Goal: Information Seeking & Learning: Learn about a topic

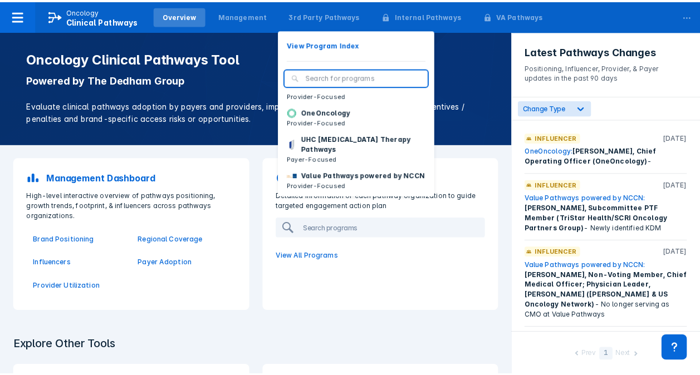
scroll to position [220, 0]
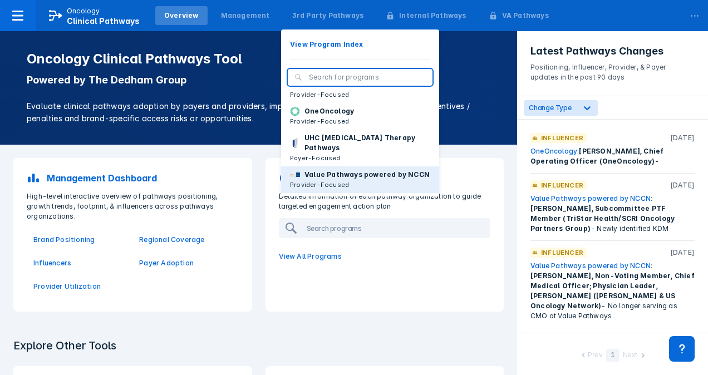
click at [326, 170] on p "Value Pathways powered by NCCN" at bounding box center [367, 175] width 125 height 10
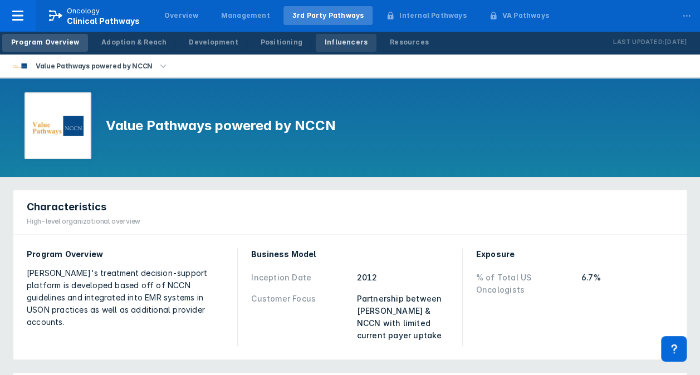
click at [325, 41] on div "Influencers" at bounding box center [346, 42] width 43 height 10
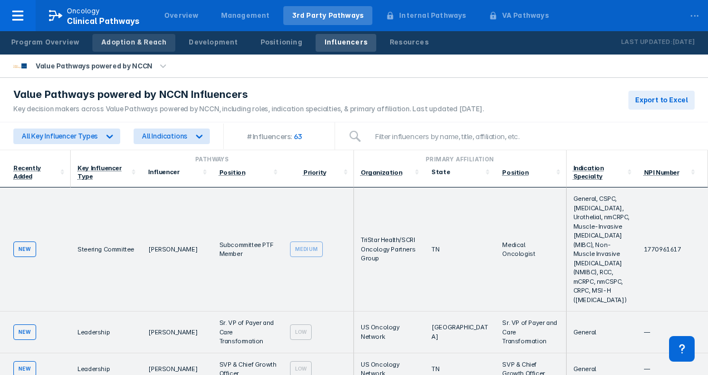
click at [134, 45] on div "Adoption & Reach" at bounding box center [133, 42] width 65 height 10
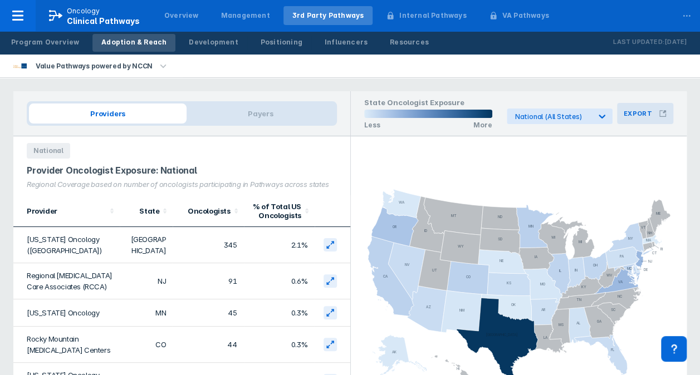
click at [640, 110] on h3 "Export" at bounding box center [638, 114] width 28 height 8
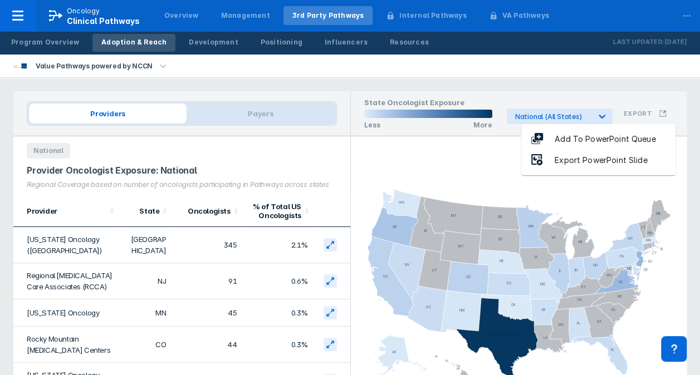
click at [418, 148] on icon "AL AK AZ AR CA CO CT DE FL [GEOGRAPHIC_DATA] HI ID IL IN [GEOGRAPHIC_DATA] [GEO…" at bounding box center [519, 283] width 336 height 294
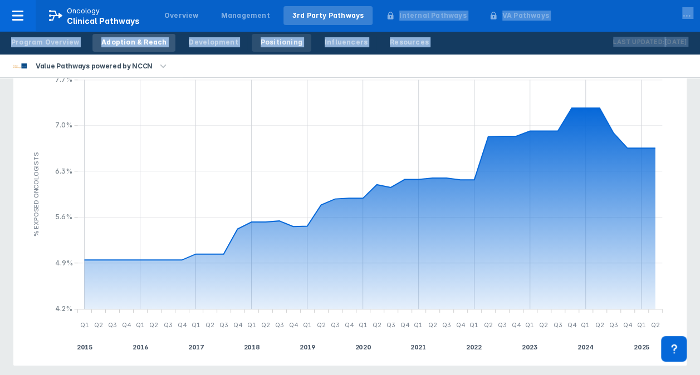
scroll to position [414, 0]
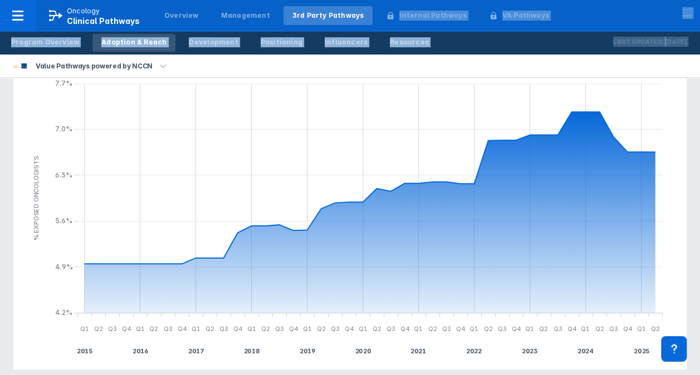
drag, startPoint x: 28, startPoint y: 238, endPoint x: 449, endPoint y: 61, distance: 456.8
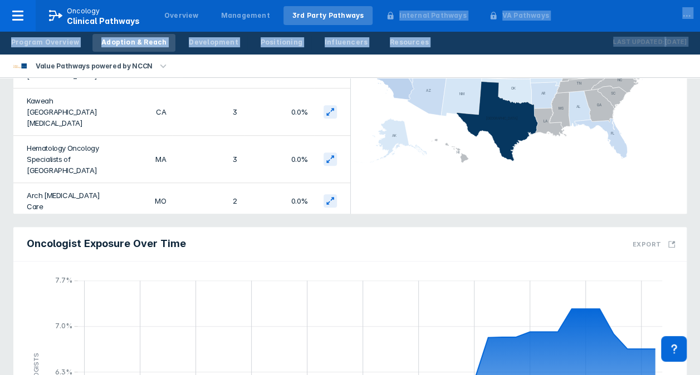
scroll to position [200, 0]
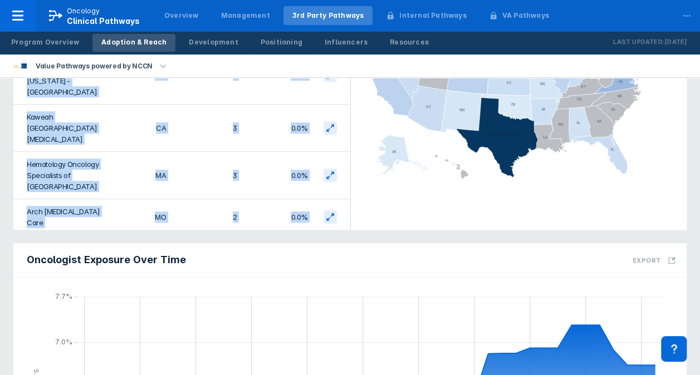
drag, startPoint x: 302, startPoint y: 212, endPoint x: 252, endPoint y: 57, distance: 162.7
click at [252, 57] on div "Program Overview Adoption & Reach Development Positioning Influencers Resources…" at bounding box center [350, 198] width 700 height 797
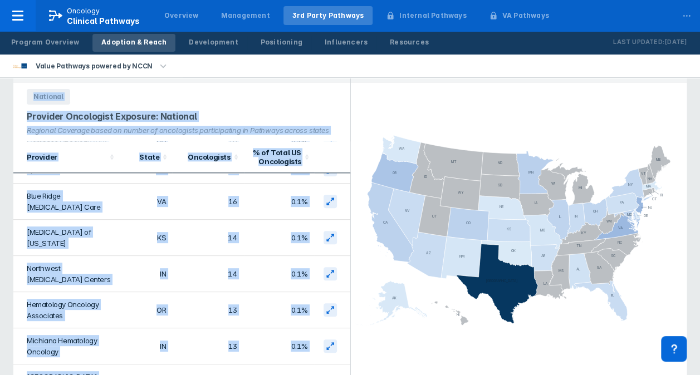
scroll to position [0, 0]
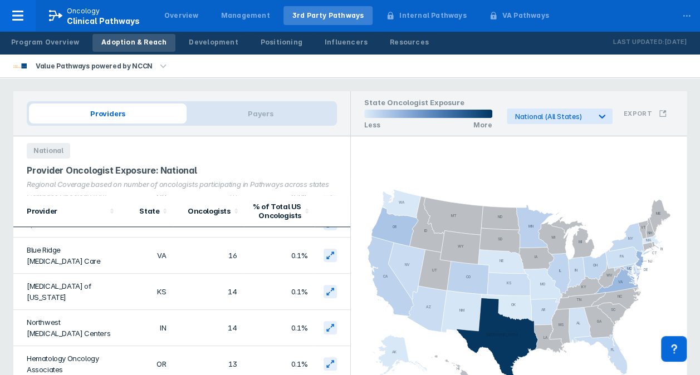
click at [595, 164] on icon "AL AK AZ AR CA CO CT DE FL [GEOGRAPHIC_DATA] HI ID IL IN [GEOGRAPHIC_DATA] [GEO…" at bounding box center [519, 283] width 336 height 294
click at [657, 112] on button "Export" at bounding box center [645, 113] width 56 height 21
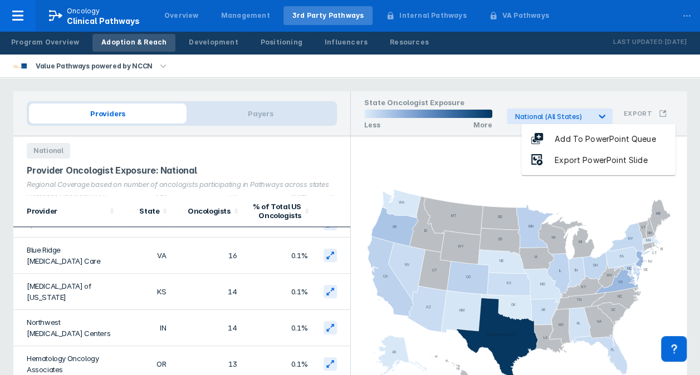
click at [398, 153] on icon "AL AK AZ AR CA CO CT DE FL [GEOGRAPHIC_DATA] HI ID IL IN [GEOGRAPHIC_DATA] [GEO…" at bounding box center [519, 283] width 336 height 294
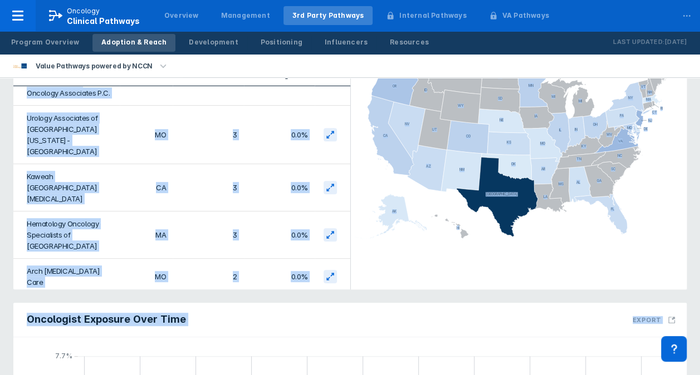
scroll to position [227, 0]
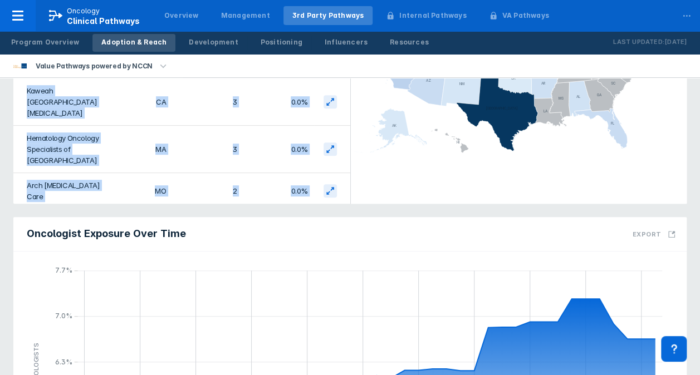
drag, startPoint x: 33, startPoint y: 237, endPoint x: 301, endPoint y: 188, distance: 272.2
copy tbody "ancer Center of [US_STATE][GEOGRAPHIC_DATA] 14 0.1% Northwest [MEDICAL_DATA] Ce…"
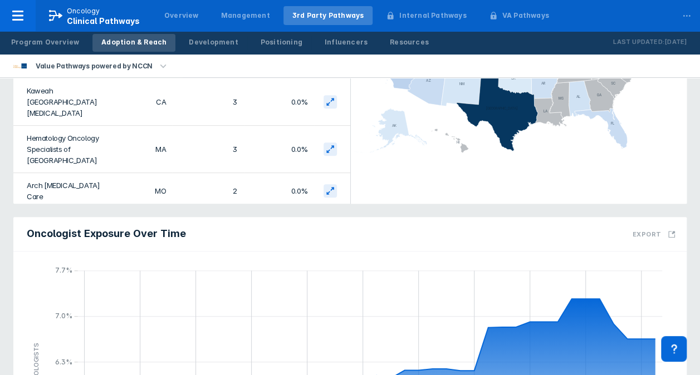
click at [461, 188] on icon "AL AK AZ AR CA CO CT DE FL [GEOGRAPHIC_DATA] HI ID IL IN [GEOGRAPHIC_DATA] [GEO…" at bounding box center [519, 57] width 336 height 294
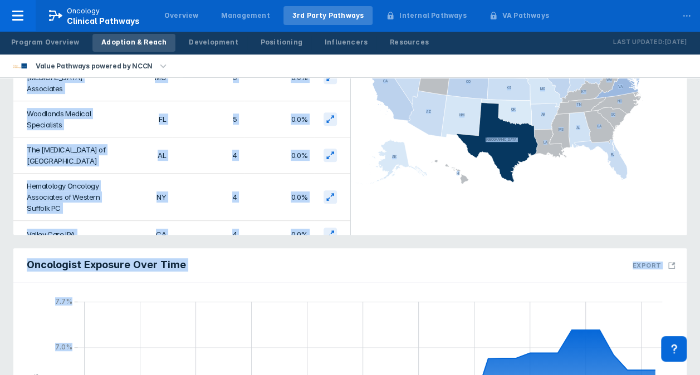
scroll to position [1712, 0]
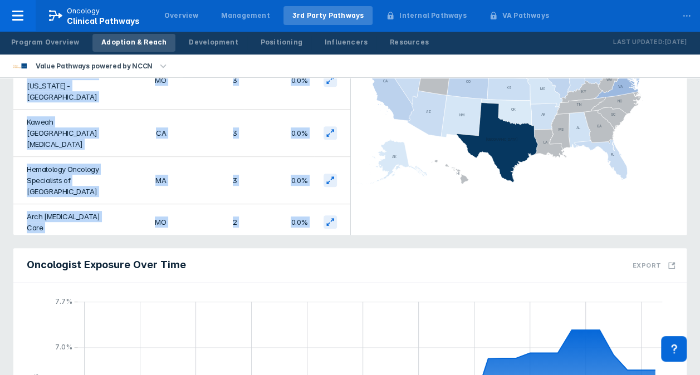
drag, startPoint x: 26, startPoint y: 237, endPoint x: 301, endPoint y: 217, distance: 276.4
copy tbody "[US_STATE] Oncology ([GEOGRAPHIC_DATA]) [GEOGRAPHIC_DATA] 345 2.1% Regional [ME…"
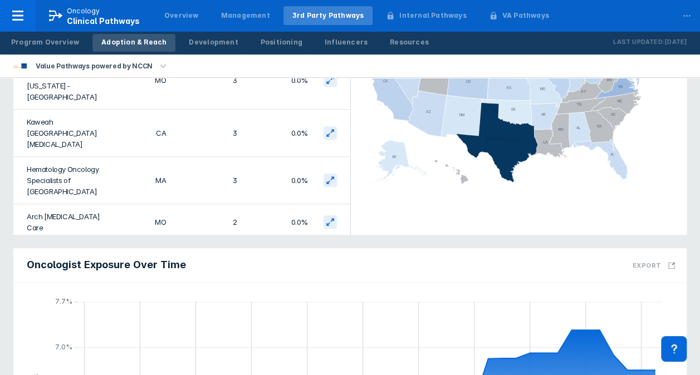
click at [371, 223] on icon "AL AK AZ AR CA CO CT DE FL [GEOGRAPHIC_DATA] HI ID IL IN [GEOGRAPHIC_DATA] [GEO…" at bounding box center [519, 88] width 336 height 294
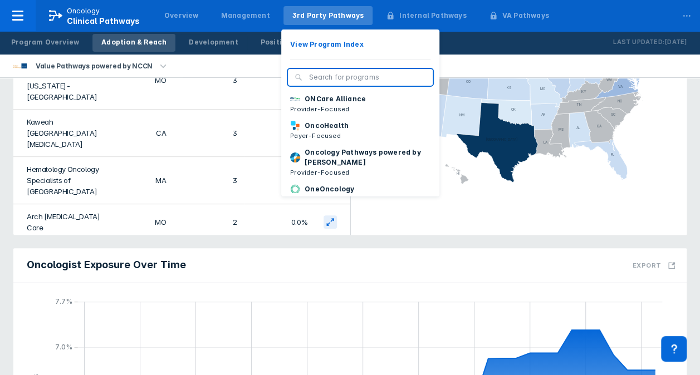
scroll to position [150, 0]
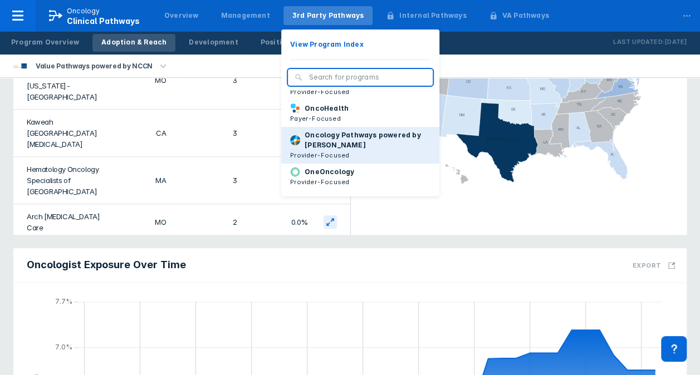
click at [339, 146] on p "Oncology Pathways powered by [PERSON_NAME]" at bounding box center [368, 140] width 126 height 20
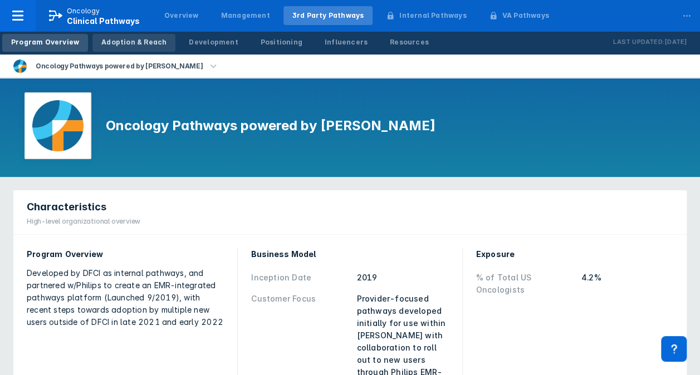
click at [133, 43] on div "Adoption & Reach" at bounding box center [133, 42] width 65 height 10
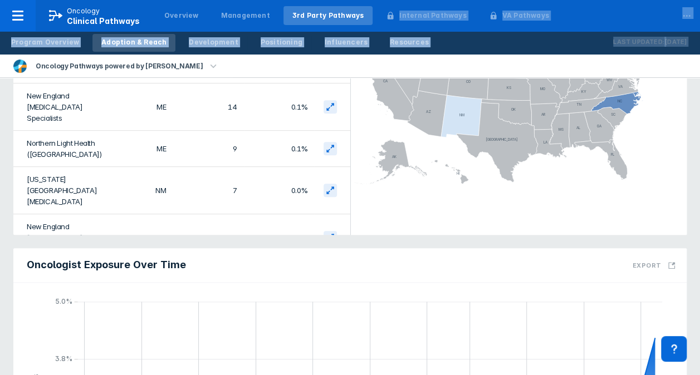
scroll to position [56, 0]
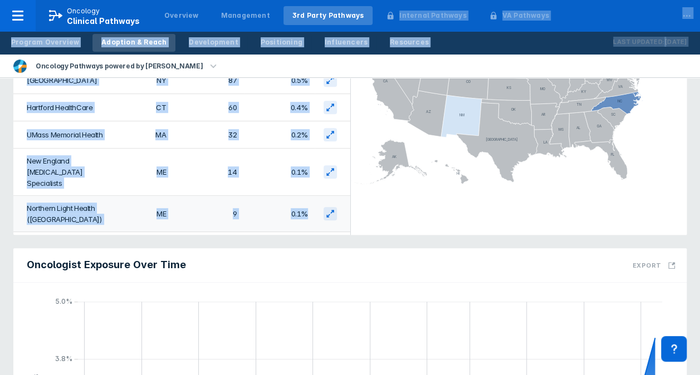
drag, startPoint x: 86, startPoint y: 236, endPoint x: 302, endPoint y: 212, distance: 216.8
click at [302, 212] on tbody "[PERSON_NAME] [MEDICAL_DATA] Institute MA 194 1.2% [GEOGRAPHIC_DATA] 179 1.1% U…" at bounding box center [181, 151] width 337 height 351
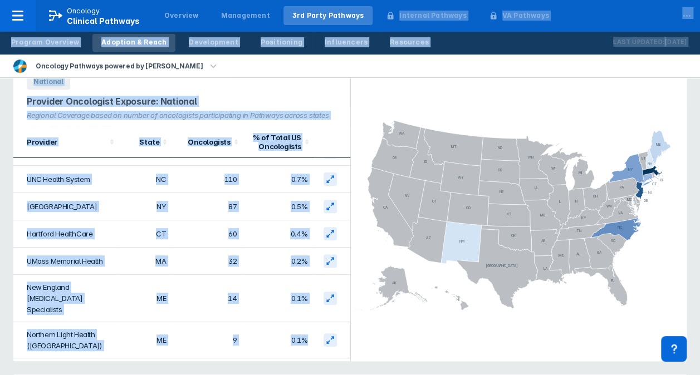
scroll to position [0, 0]
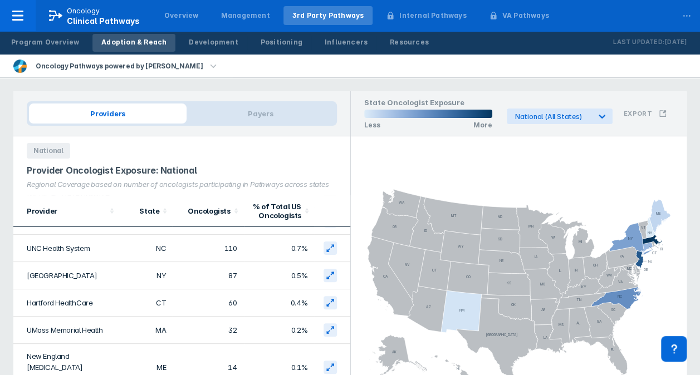
click at [485, 202] on rect at bounding box center [519, 283] width 336 height 210
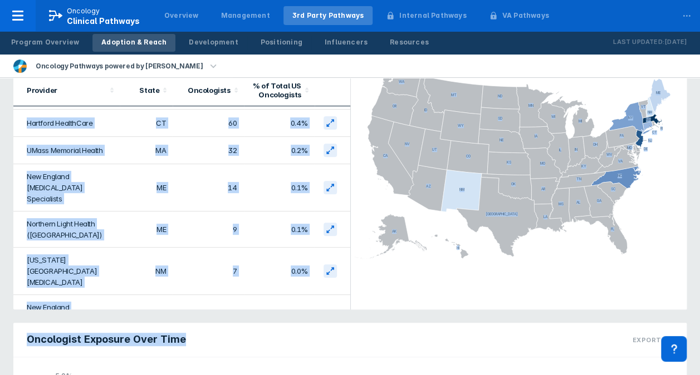
scroll to position [121, 0]
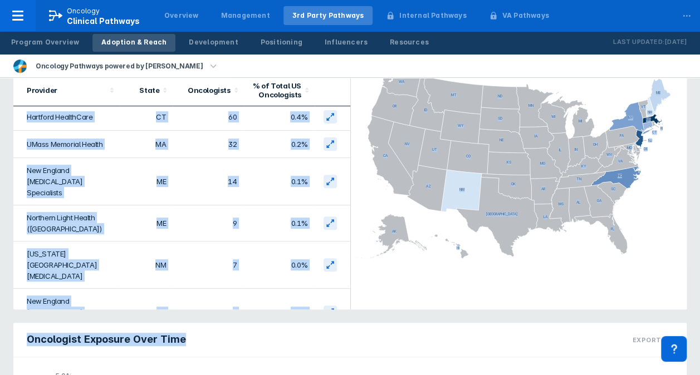
drag, startPoint x: 28, startPoint y: 119, endPoint x: 260, endPoint y: 319, distance: 306.7
click at [260, 319] on div "Providers Payers National Provider Oncologist Exposure: National Regional Cover…" at bounding box center [350, 316] width 700 height 719
copy div "[PERSON_NAME] [MEDICAL_DATA] Institute MA 194 1.2% [GEOGRAPHIC_DATA] [GEOGRAPHI…"
click at [400, 333] on div "Oncologist Exposure Over Time Export" at bounding box center [349, 340] width 673 height 35
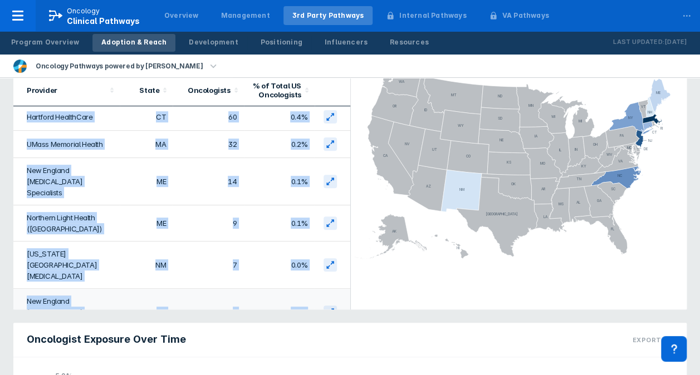
drag, startPoint x: 27, startPoint y: 117, endPoint x: 300, endPoint y: 287, distance: 321.6
click at [300, 287] on tbody "[PERSON_NAME] [MEDICAL_DATA] Institute MA 194 1.2% [GEOGRAPHIC_DATA] 179 1.1% U…" at bounding box center [181, 161] width 337 height 351
copy tbody "[PERSON_NAME] [MEDICAL_DATA] Institute MA 194 1.2% [GEOGRAPHIC_DATA] 179 1.1% U…"
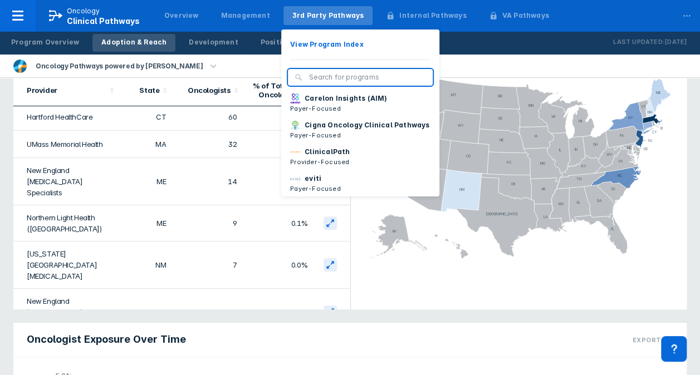
click at [321, 22] on div "3rd Party Pathways" at bounding box center [328, 15] width 90 height 19
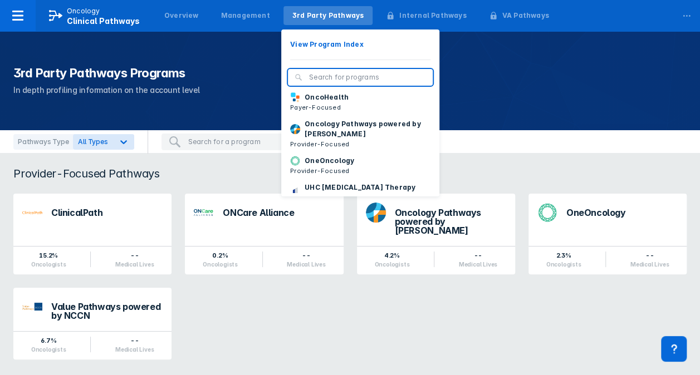
scroll to position [179, 0]
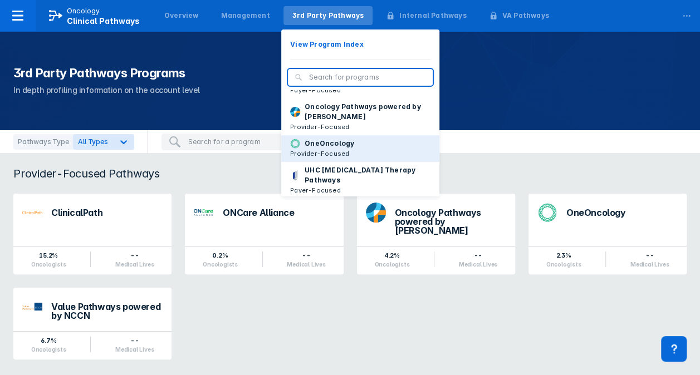
click at [346, 162] on button "OneOncology Provider-Focused" at bounding box center [360, 148] width 158 height 27
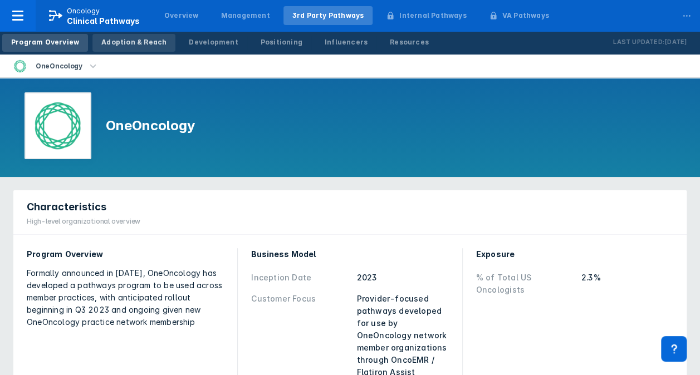
click at [122, 46] on div "Adoption & Reach" at bounding box center [133, 42] width 65 height 10
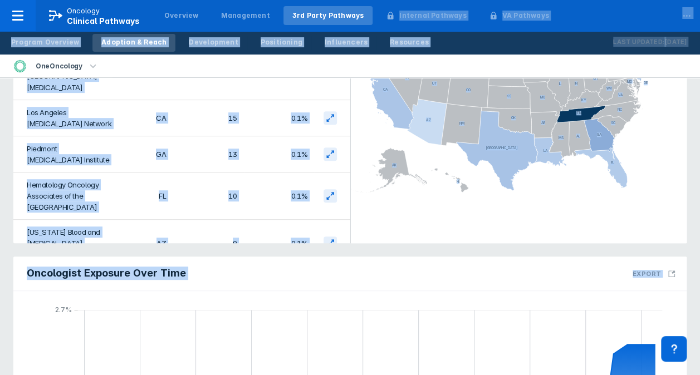
scroll to position [293, 0]
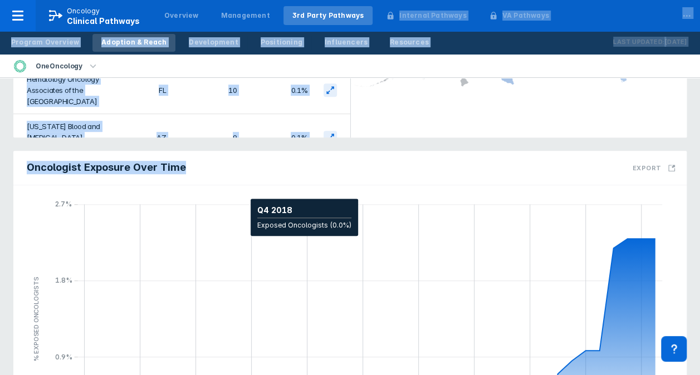
drag, startPoint x: 65, startPoint y: 239, endPoint x: 304, endPoint y: 159, distance: 252.5
click at [304, 159] on div "Providers Payers National Provider Oncologist Exposure: National Regional Cover…" at bounding box center [350, 144] width 700 height 719
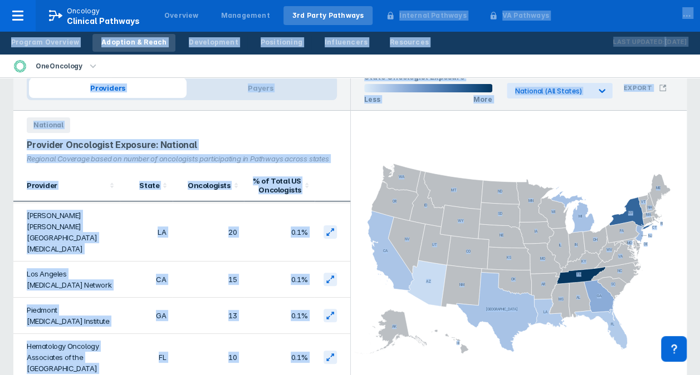
scroll to position [14, 0]
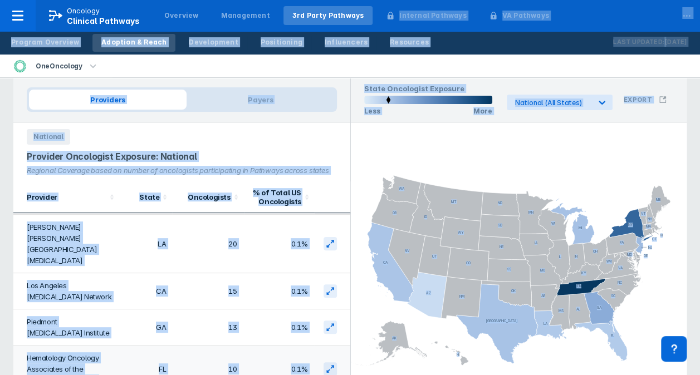
click at [210, 346] on td "10" at bounding box center [208, 369] width 71 height 47
click at [112, 273] on td "Los Angeles [MEDICAL_DATA] Network" at bounding box center [66, 291] width 106 height 36
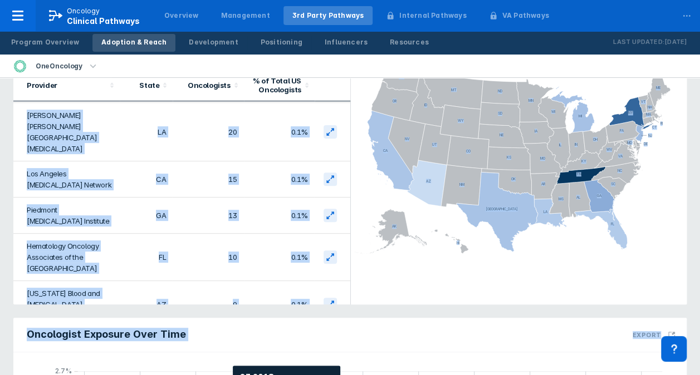
scroll to position [170, 0]
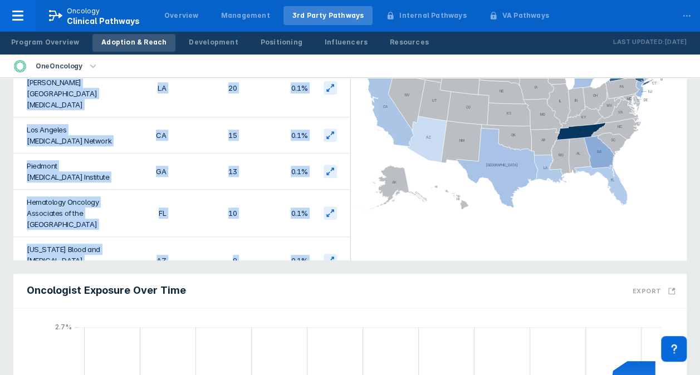
drag, startPoint x: 24, startPoint y: 221, endPoint x: 302, endPoint y: 247, distance: 278.5
click at [302, 247] on tbody "[US_STATE] Oncology TN 92 0.6% [US_STATE] [MEDICAL_DATA] and Blood Specialists …" at bounding box center [181, 63] width 337 height 609
copy tbody "[US_STATE] Oncology TN 92 0.6% [US_STATE] [MEDICAL_DATA] and Blood Specialists …"
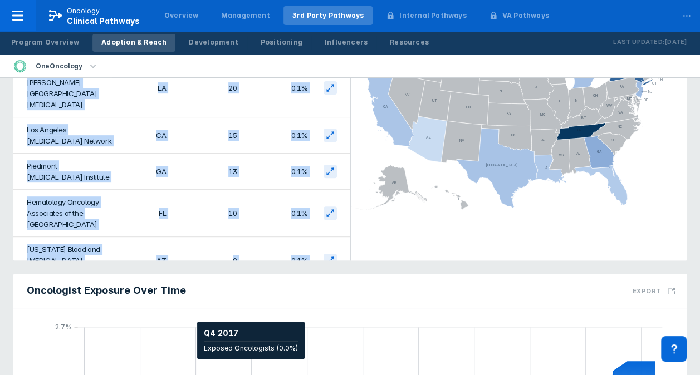
copy tbody "[US_STATE] Oncology TN 92 0.6% [US_STATE] [MEDICAL_DATA] and Blood Specialists …"
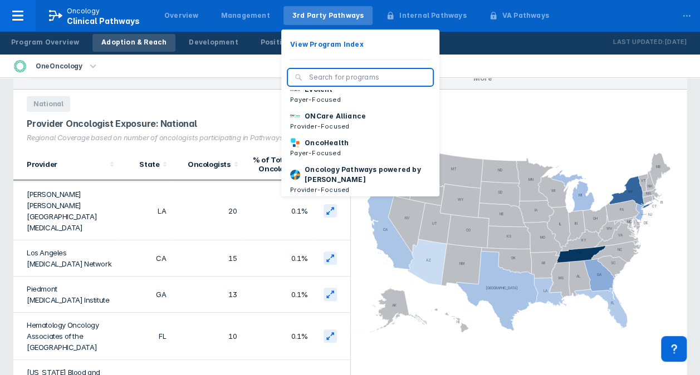
scroll to position [117, 0]
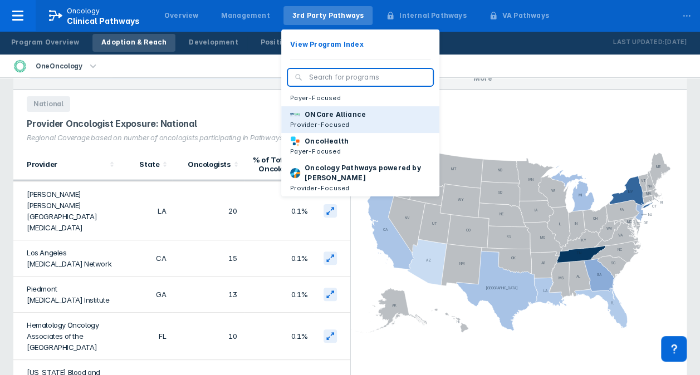
click at [305, 120] on p "ONCare Alliance" at bounding box center [335, 115] width 61 height 10
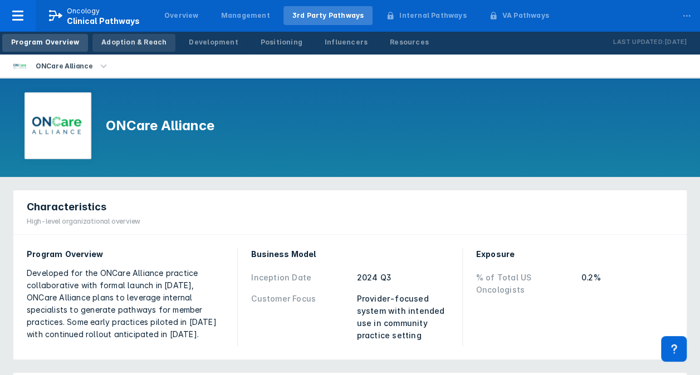
click at [137, 41] on div "Adoption & Reach" at bounding box center [133, 42] width 65 height 10
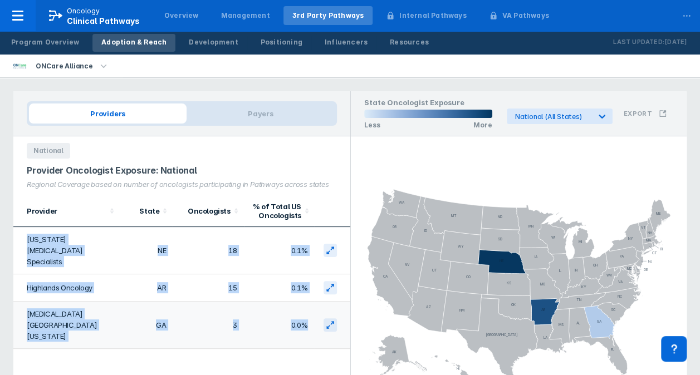
drag, startPoint x: 29, startPoint y: 237, endPoint x: 308, endPoint y: 311, distance: 289.0
click at [308, 311] on tbody "[US_STATE] [MEDICAL_DATA] Specialists NE 18 0.1% Highlands Oncology AR 15 0.1% …" at bounding box center [181, 288] width 337 height 122
copy tbody "[US_STATE] [MEDICAL_DATA] Specialists NE 18 0.1% Highlands Oncology AR 15 0.1% …"
click at [124, 308] on td "GA" at bounding box center [146, 325] width 53 height 47
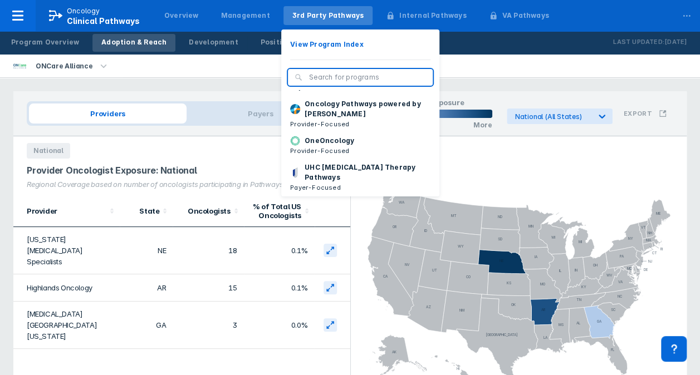
scroll to position [193, 0]
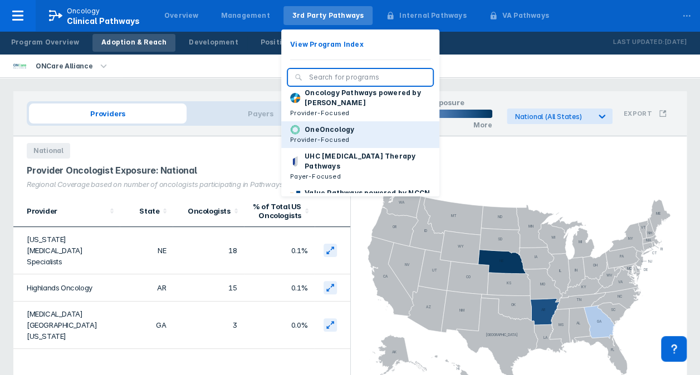
click at [290, 135] on img at bounding box center [295, 130] width 10 height 10
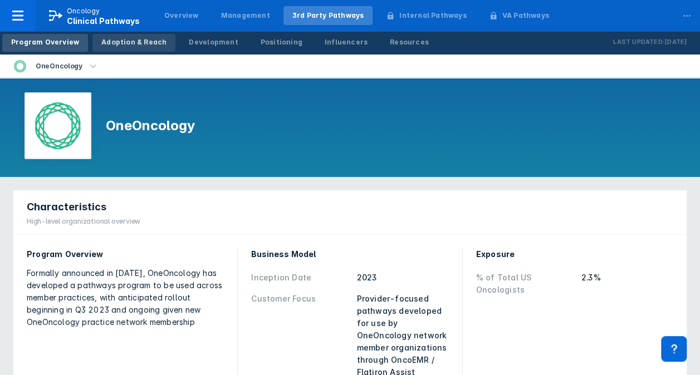
click at [112, 43] on div "Adoption & Reach" at bounding box center [133, 42] width 65 height 10
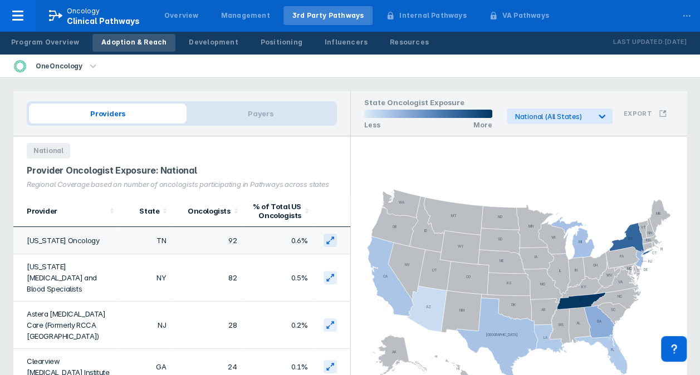
click at [77, 241] on td "[US_STATE] Oncology" at bounding box center [66, 240] width 106 height 27
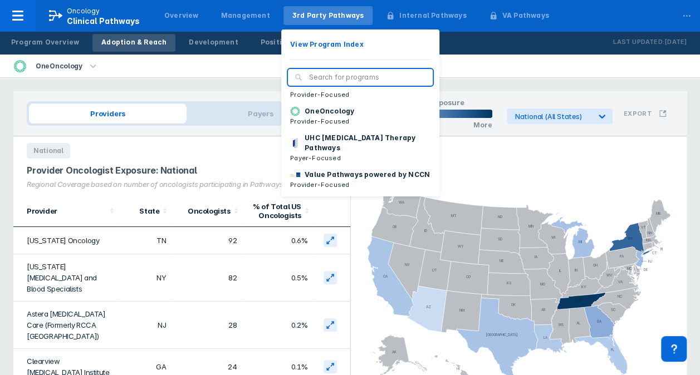
scroll to position [220, 0]
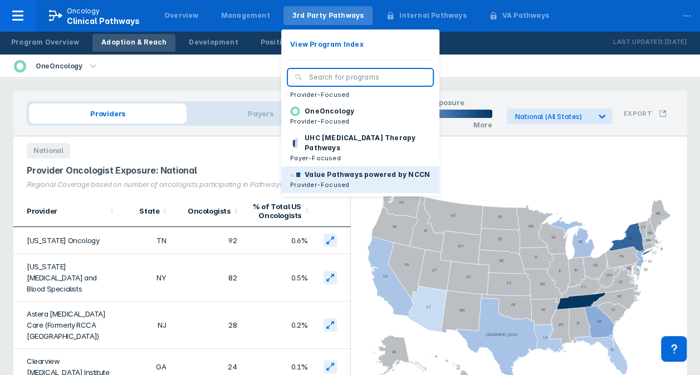
click at [353, 185] on p "Provider-Focused" at bounding box center [360, 185] width 140 height 10
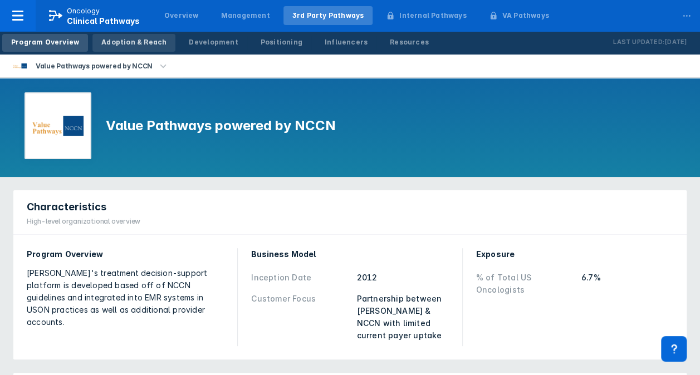
click at [145, 46] on div "Adoption & Reach" at bounding box center [133, 42] width 65 height 10
